Goal: Task Accomplishment & Management: Use online tool/utility

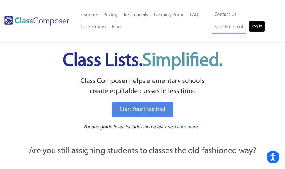
click at [249, 31] on link "Log In" at bounding box center [257, 26] width 16 height 11
drag, startPoint x: 57, startPoint y: 74, endPoint x: 61, endPoint y: 70, distance: 6.4
click at [57, 74] on div "Class Lists. Simplified." at bounding box center [143, 62] width 274 height 28
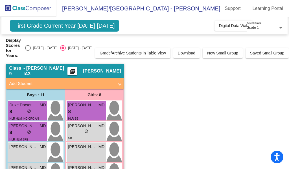
click at [31, 49] on div "Select an option" at bounding box center [28, 48] width 6 height 6
click at [28, 51] on input "[DATE] - [DATE]" at bounding box center [28, 51] width 0 height 0
radio input "true"
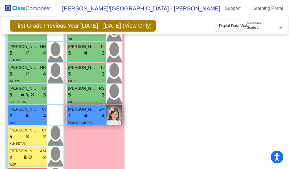
scroll to position [160, 0]
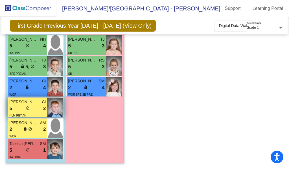
click at [45, 104] on span "CI" at bounding box center [44, 102] width 4 height 6
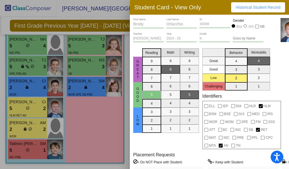
click at [95, 123] on div at bounding box center [144, 84] width 289 height 169
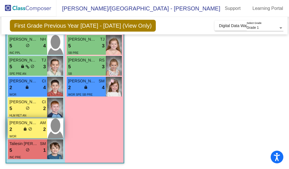
click at [29, 128] on span "do_not_disturb_alt" at bounding box center [30, 129] width 4 height 4
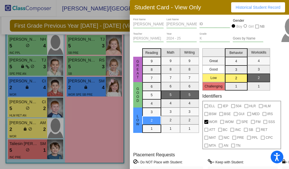
click at [114, 123] on div at bounding box center [144, 84] width 289 height 169
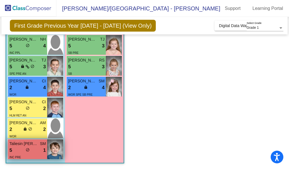
click at [38, 147] on div "5 lock do_not_disturb_alt 1" at bounding box center [27, 150] width 36 height 7
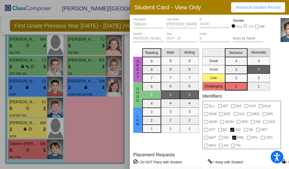
click at [85, 140] on div at bounding box center [144, 84] width 289 height 169
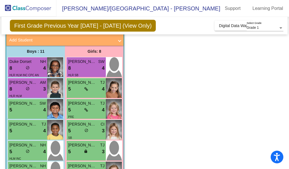
scroll to position [0, 0]
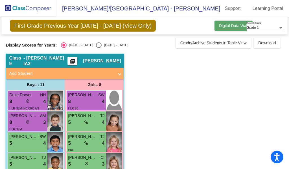
click at [230, 25] on span "Digital Data Wall" at bounding box center [233, 25] width 29 height 5
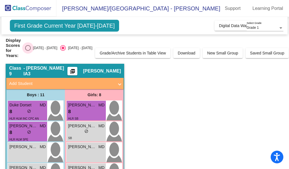
click at [31, 49] on div "Select an option" at bounding box center [28, 48] width 6 height 6
click at [28, 51] on input "[DATE] - [DATE]" at bounding box center [28, 51] width 0 height 0
radio input "true"
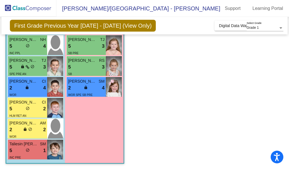
scroll to position [160, 0]
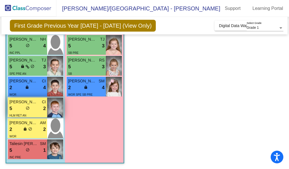
click at [22, 109] on div "5 lock do_not_disturb_alt 2" at bounding box center [27, 108] width 36 height 7
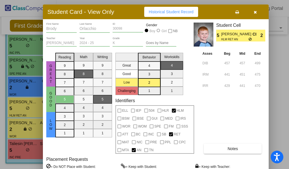
drag, startPoint x: 215, startPoint y: 11, endPoint x: 126, endPoint y: 24, distance: 90.0
click at [126, 19] on div "Student Card - View Only Historical Student Record" at bounding box center [156, 12] width 226 height 15
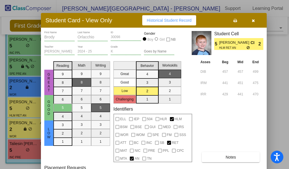
click at [251, 20] on button "button" at bounding box center [254, 20] width 18 height 10
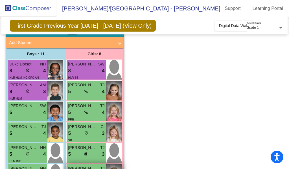
scroll to position [0, 0]
